Goal: Information Seeking & Learning: Learn about a topic

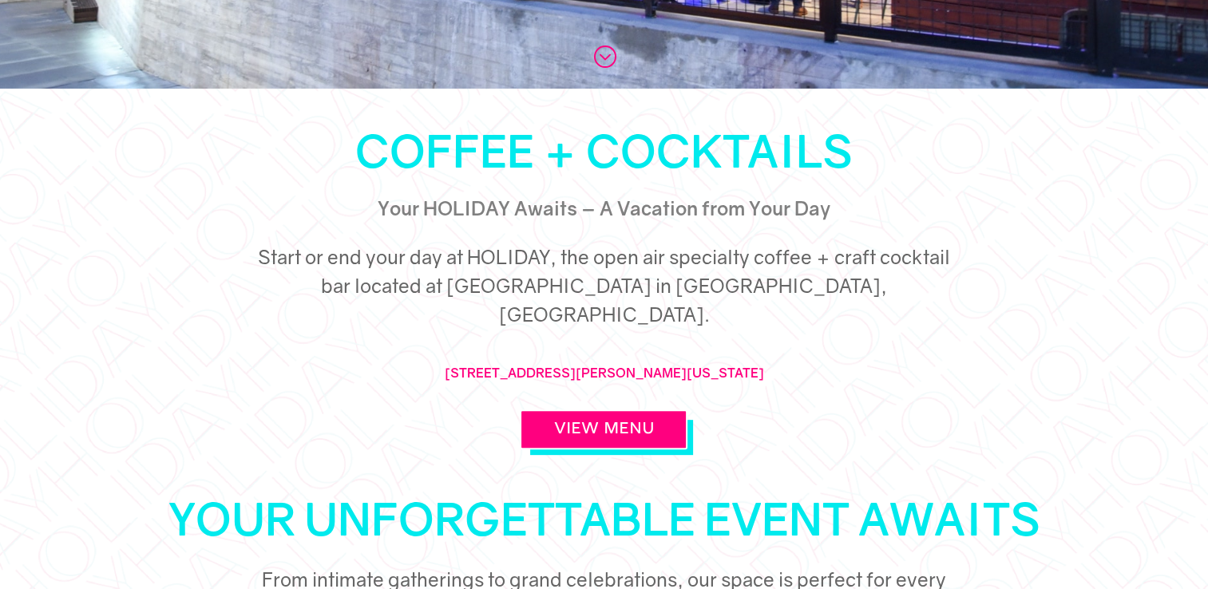
scroll to position [639, 0]
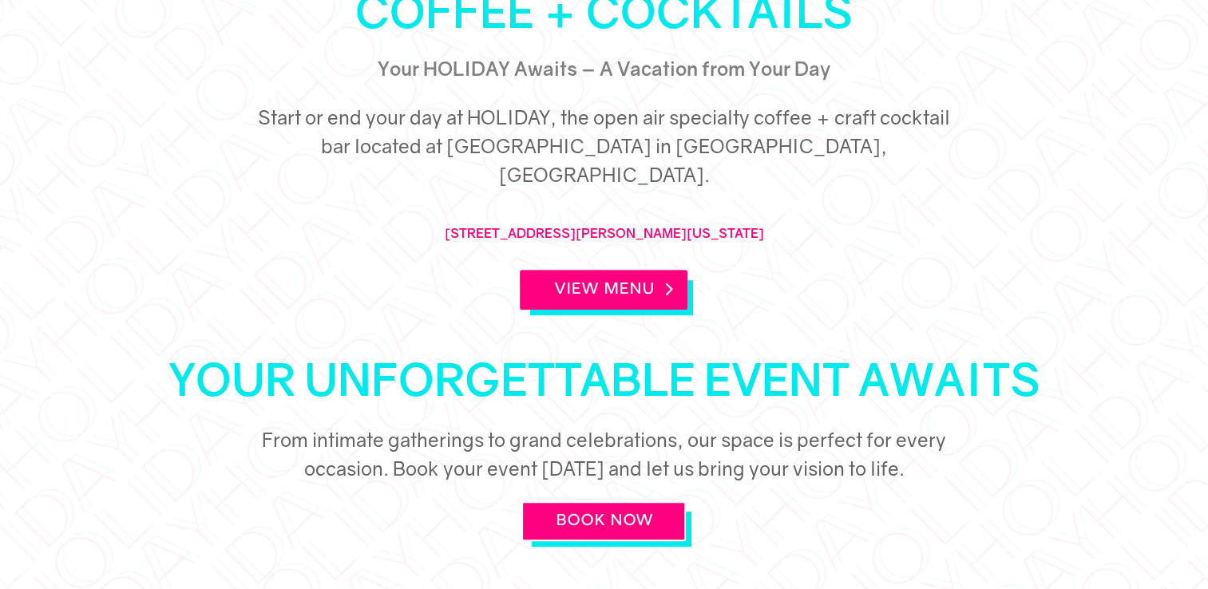
click at [590, 270] on link "View Menu" at bounding box center [604, 290] width 168 height 40
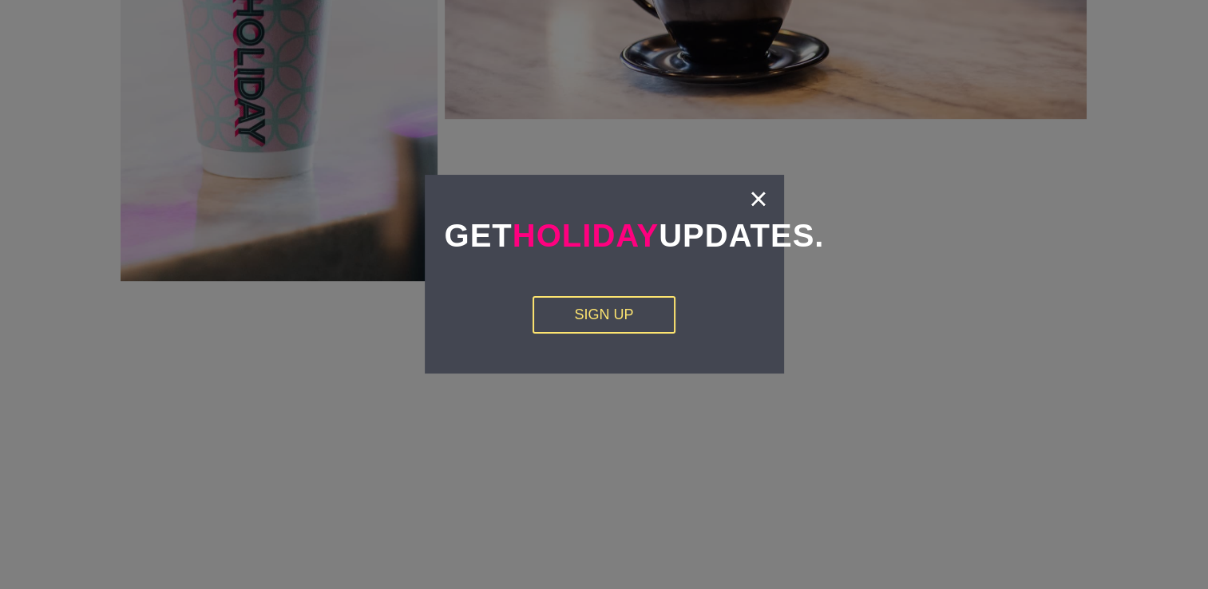
scroll to position [2635, 0]
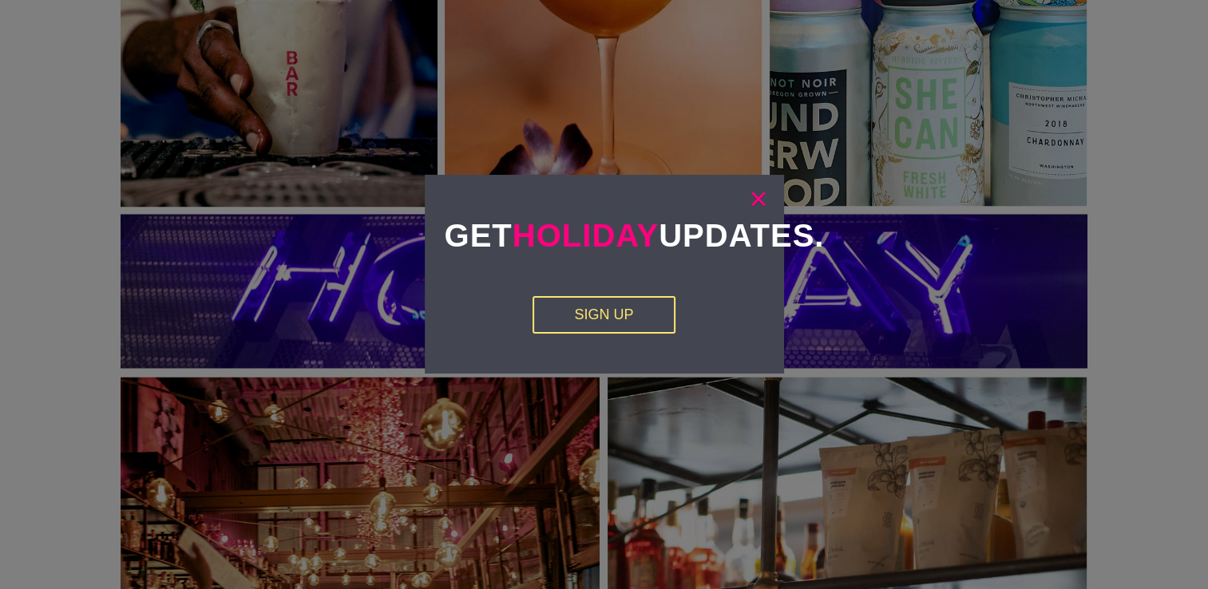
click at [761, 200] on link "×" at bounding box center [758, 199] width 18 height 16
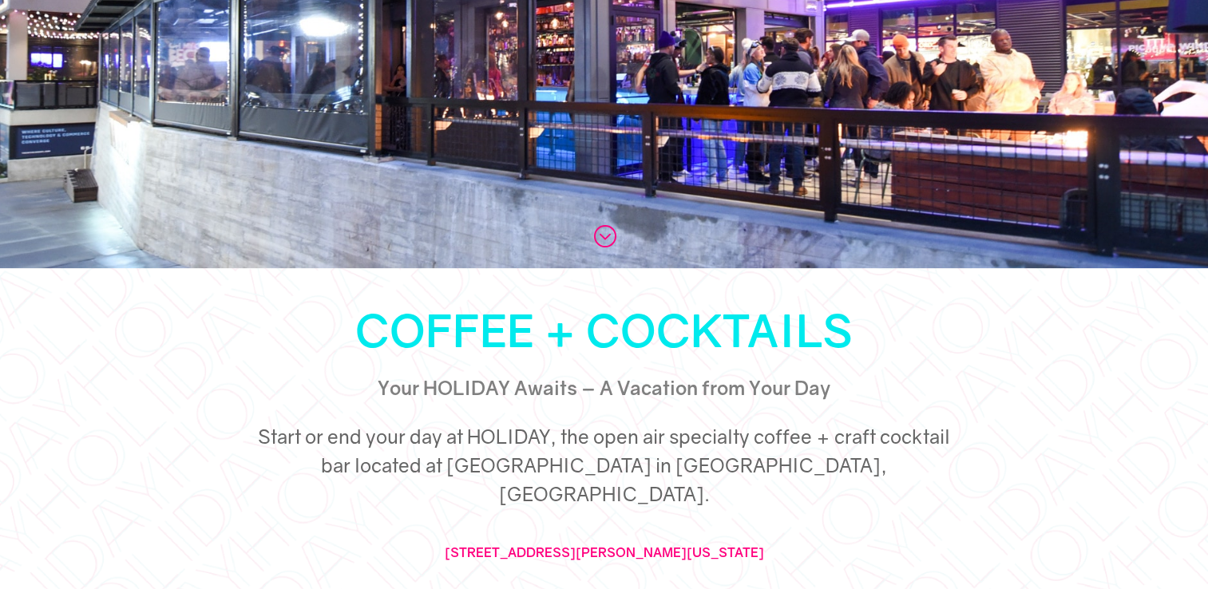
scroll to position [0, 0]
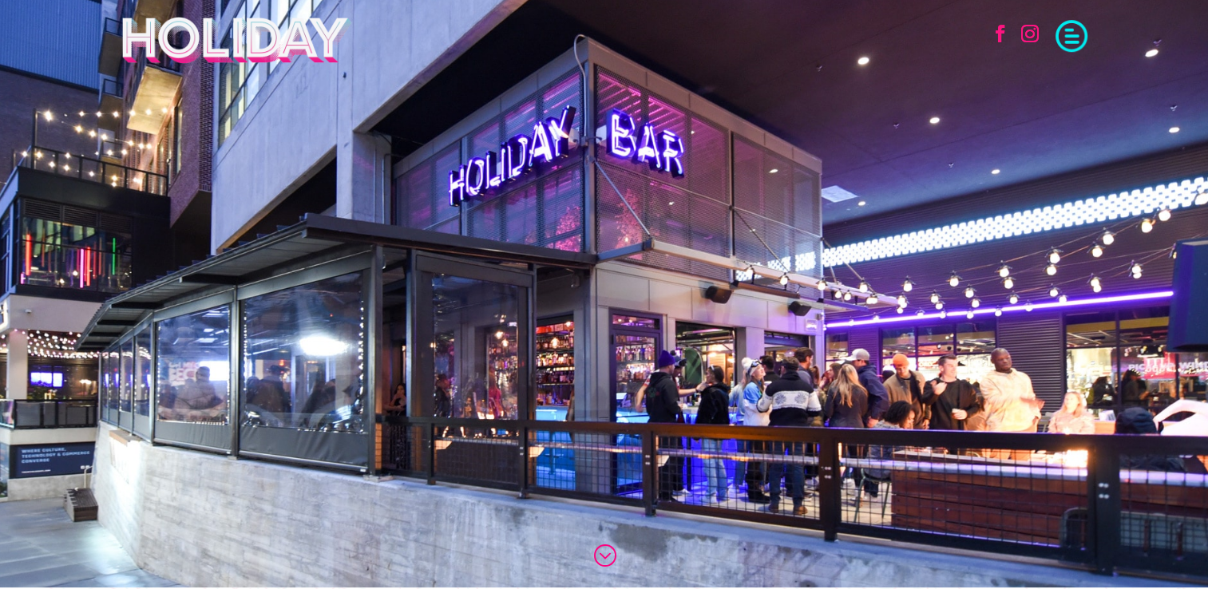
click at [1064, 42] on span at bounding box center [1072, 34] width 32 height 32
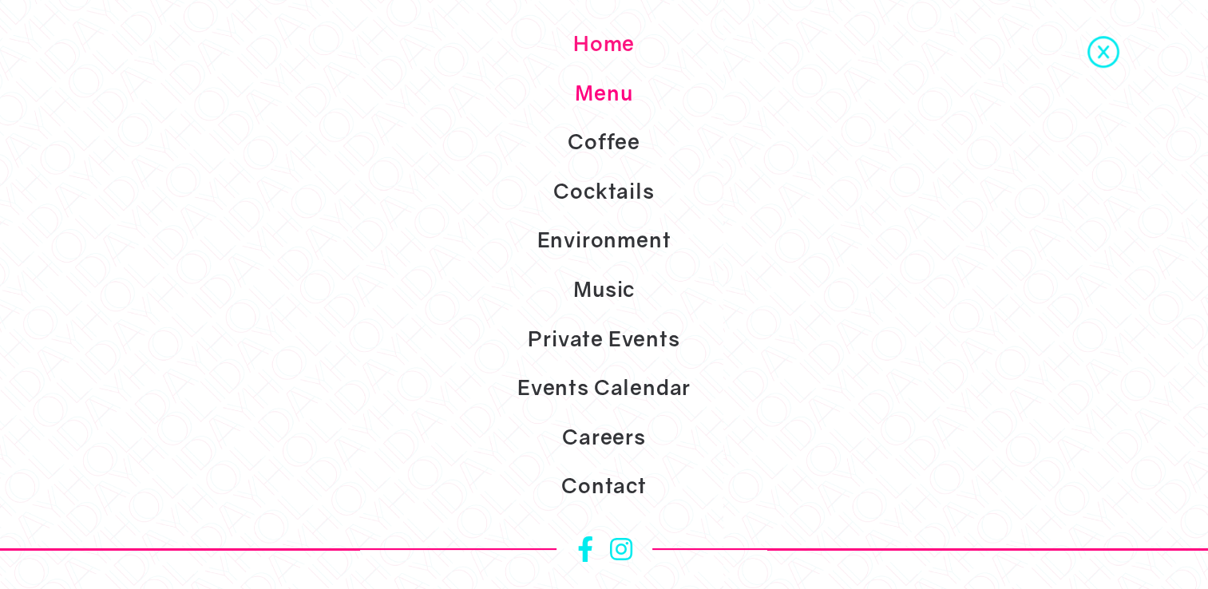
click at [610, 101] on link "Menu" at bounding box center [604, 94] width 1208 height 50
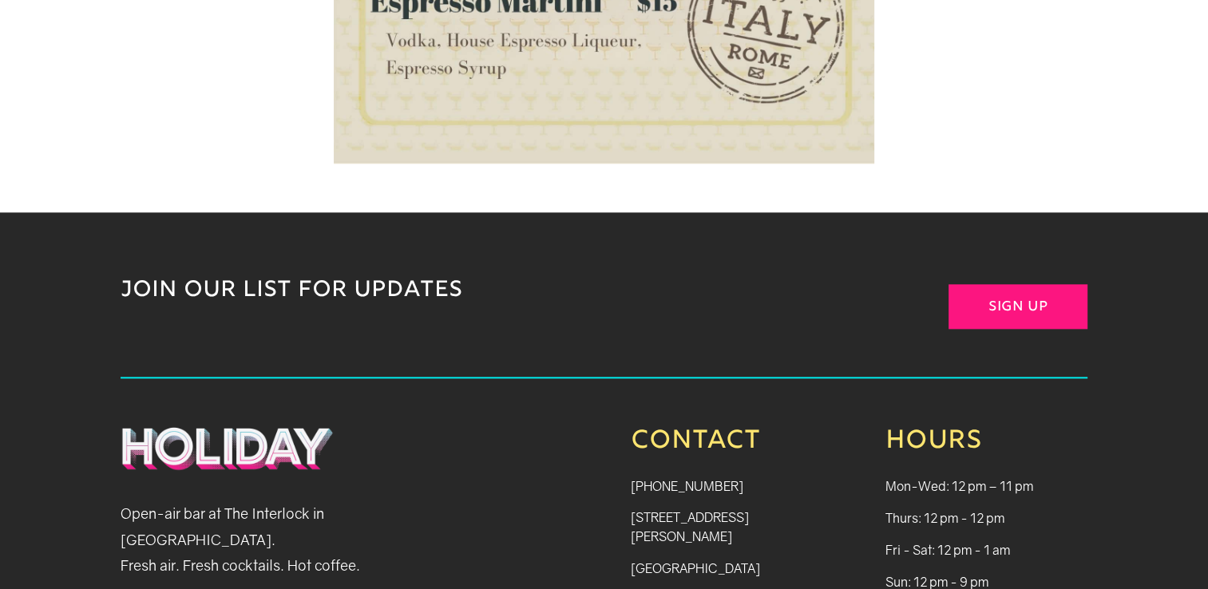
scroll to position [1757, 0]
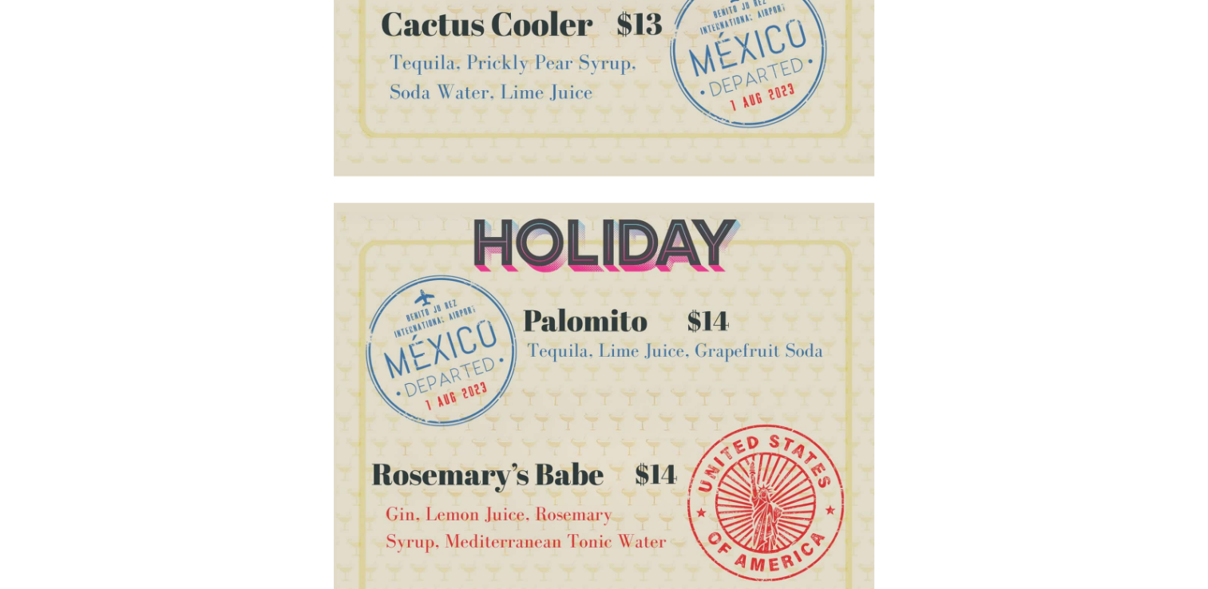
scroll to position [930, 0]
